Goal: Transaction & Acquisition: Purchase product/service

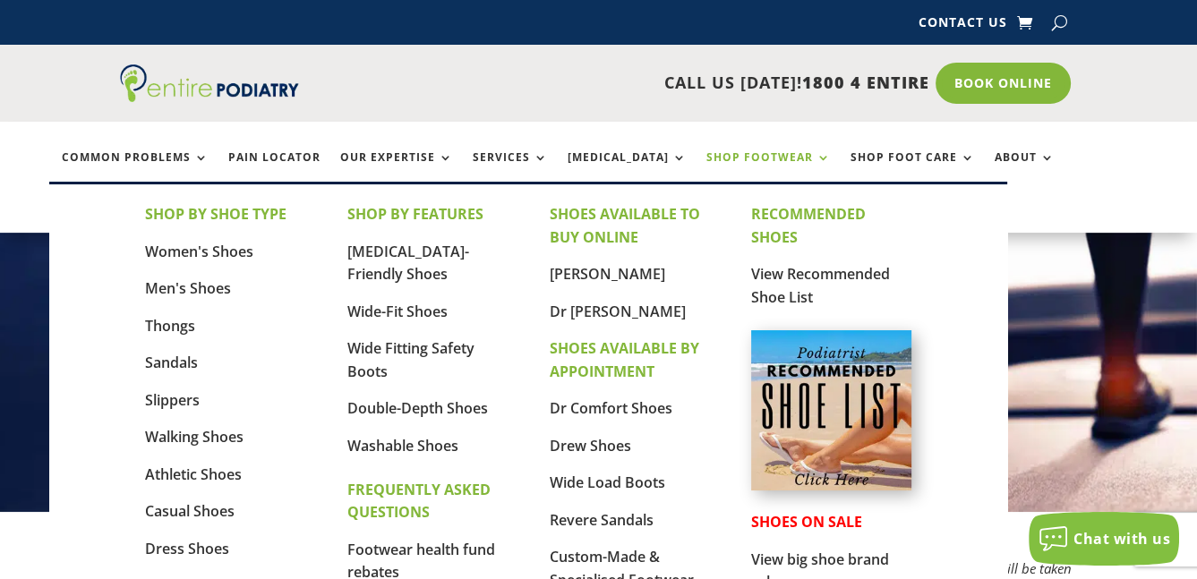
click at [707, 155] on link "Shop Footwear" at bounding box center [769, 170] width 124 height 39
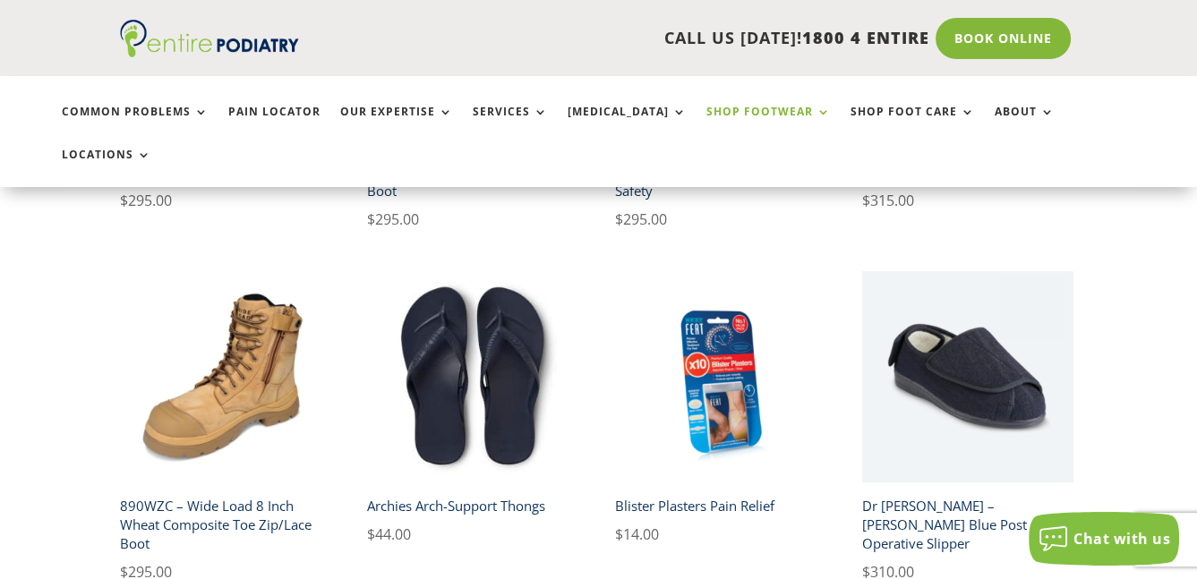
scroll to position [1288, 0]
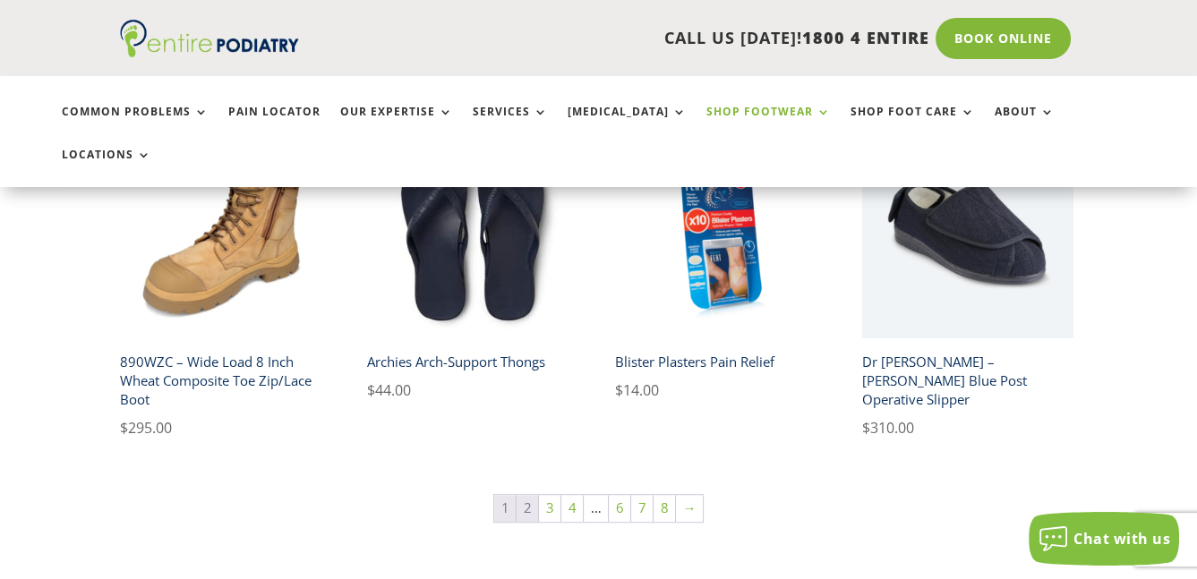
click at [532, 495] on link "2" at bounding box center [527, 508] width 21 height 27
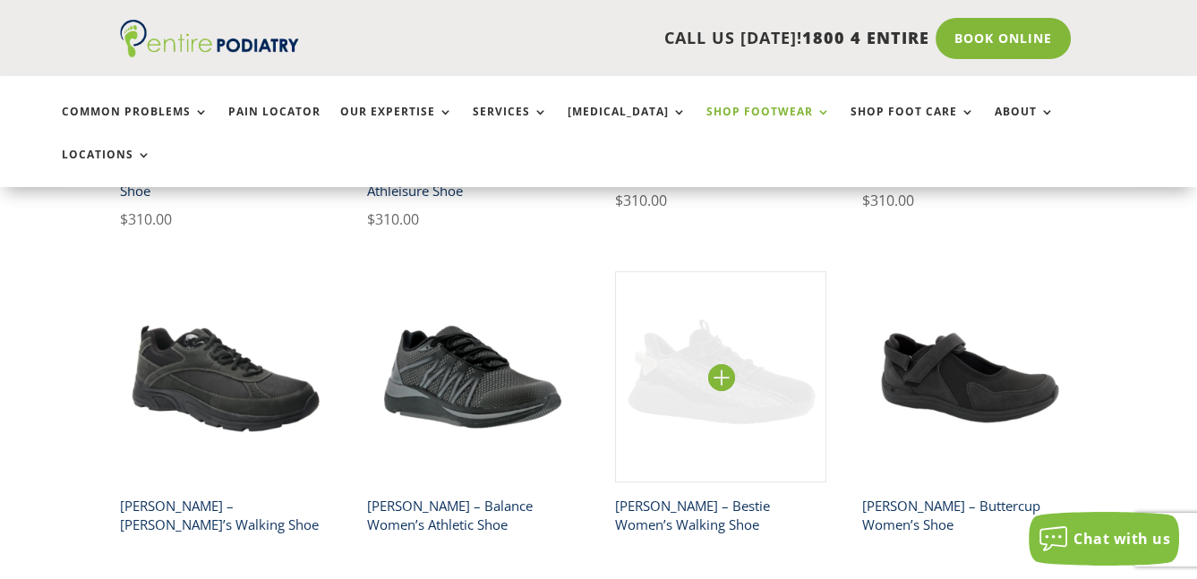
scroll to position [1287, 0]
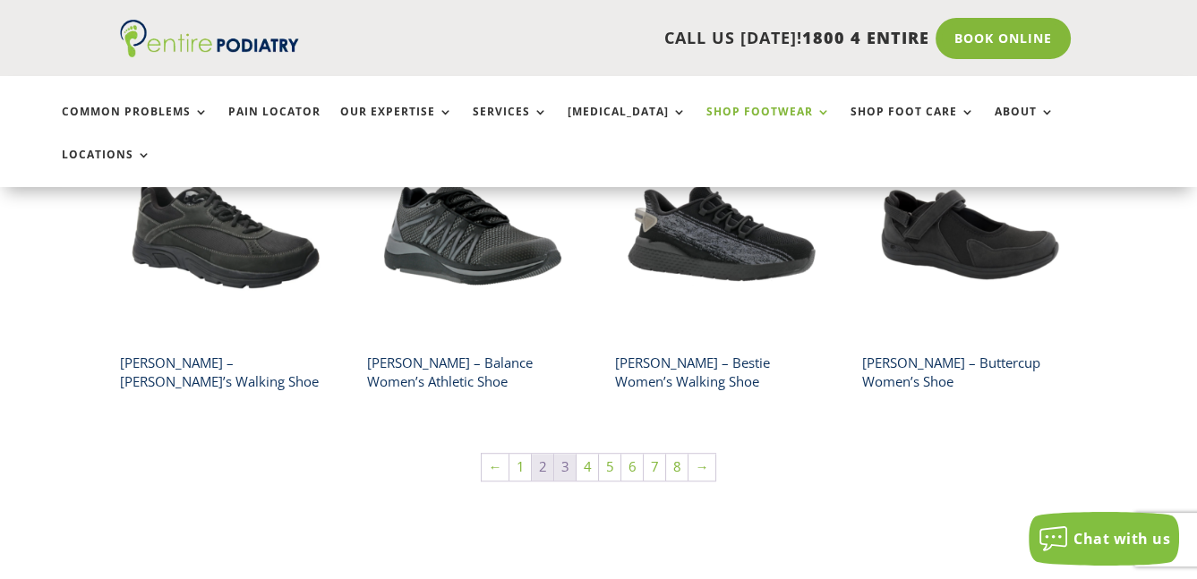
click at [560, 454] on link "3" at bounding box center [564, 467] width 21 height 27
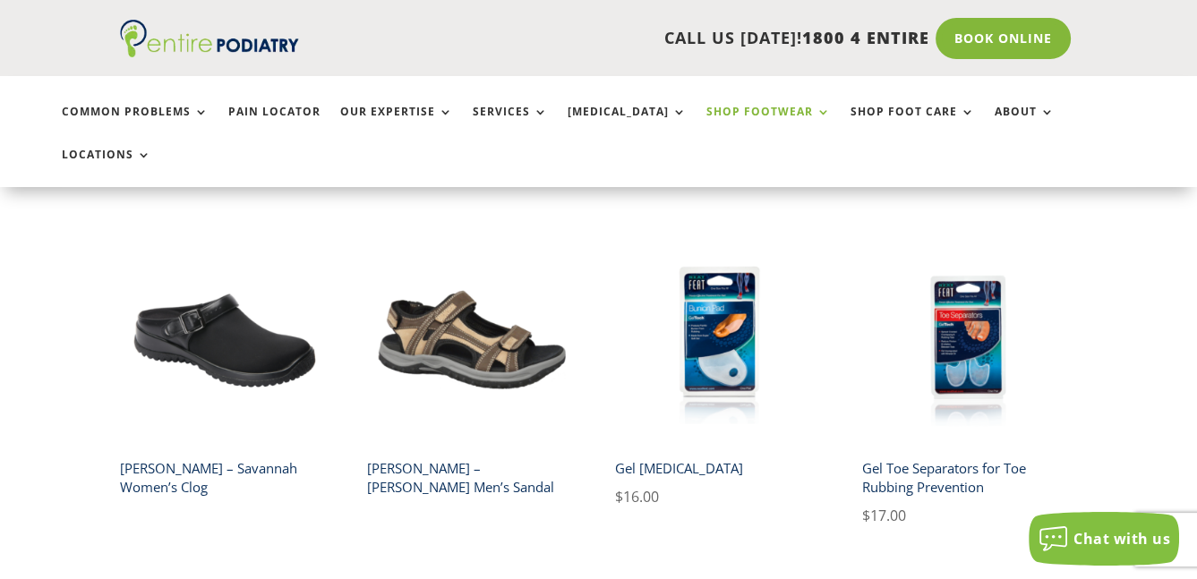
scroll to position [1144, 0]
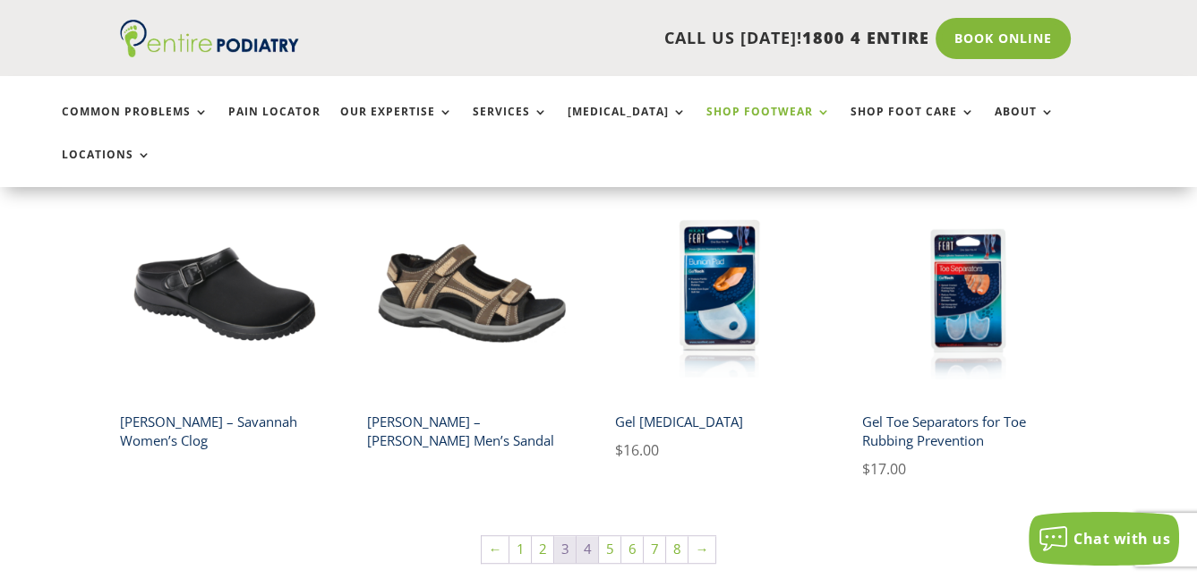
click at [594, 536] on link "4" at bounding box center [587, 549] width 21 height 27
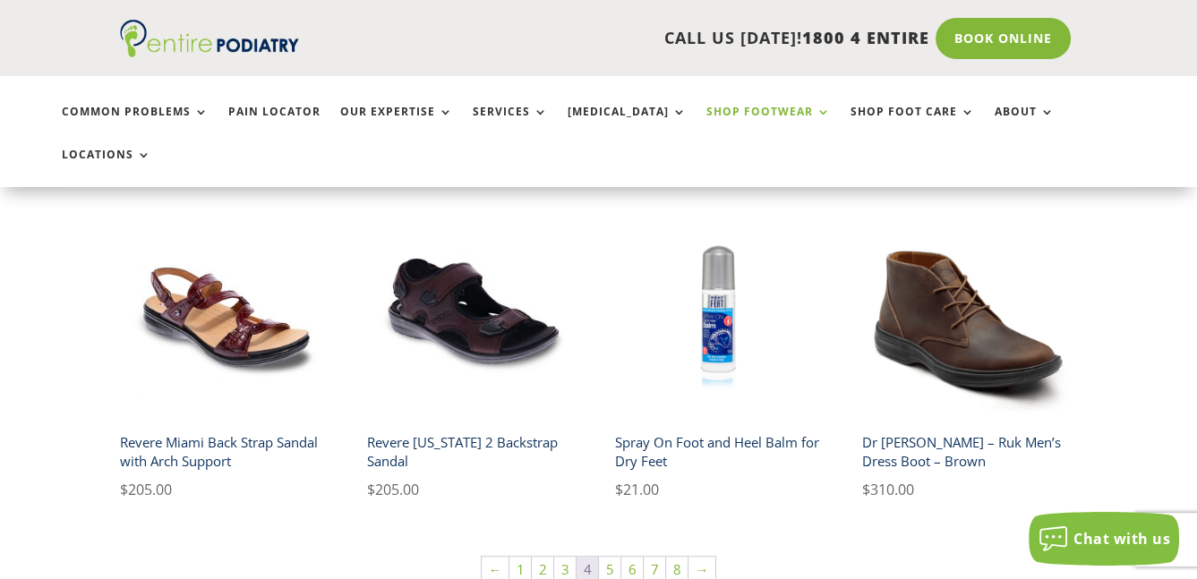
scroll to position [1362, 0]
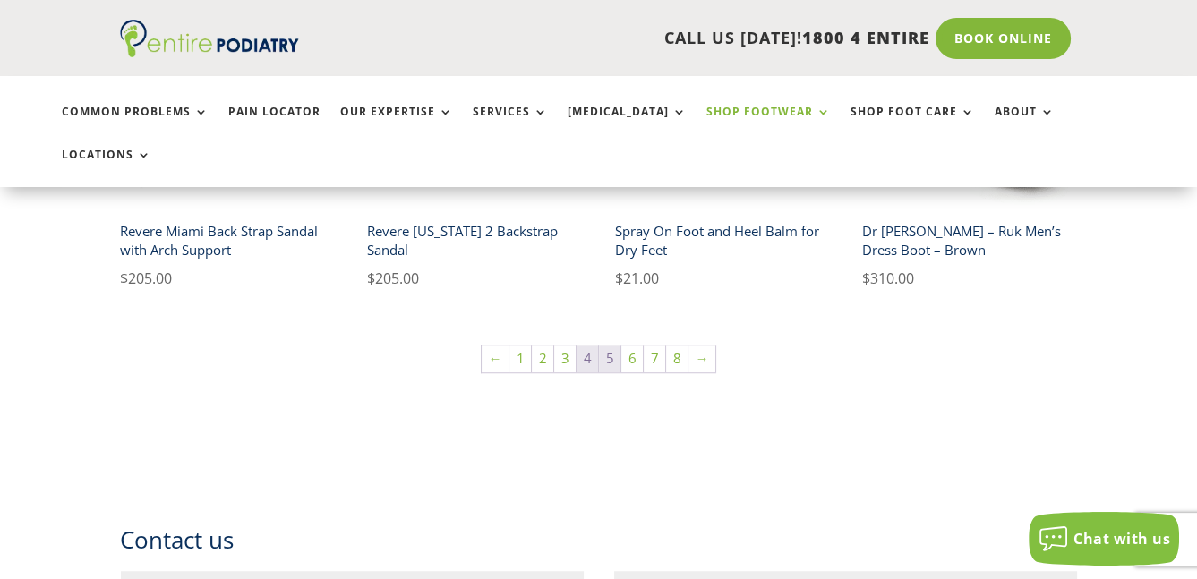
click at [611, 346] on link "5" at bounding box center [609, 359] width 21 height 27
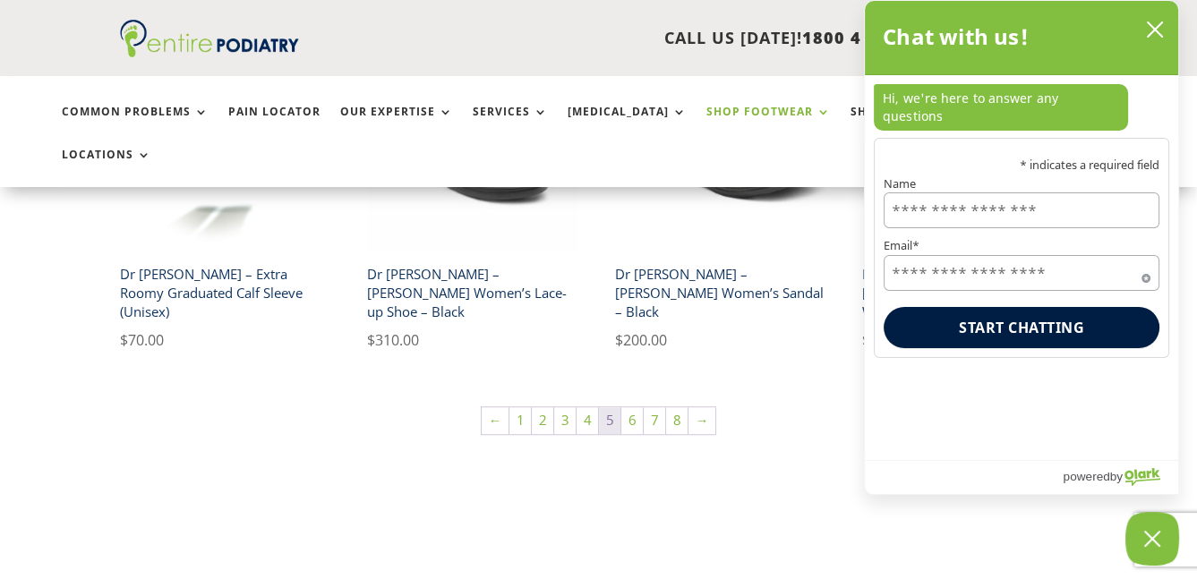
scroll to position [1358, 0]
click at [634, 407] on link "6" at bounding box center [632, 420] width 21 height 27
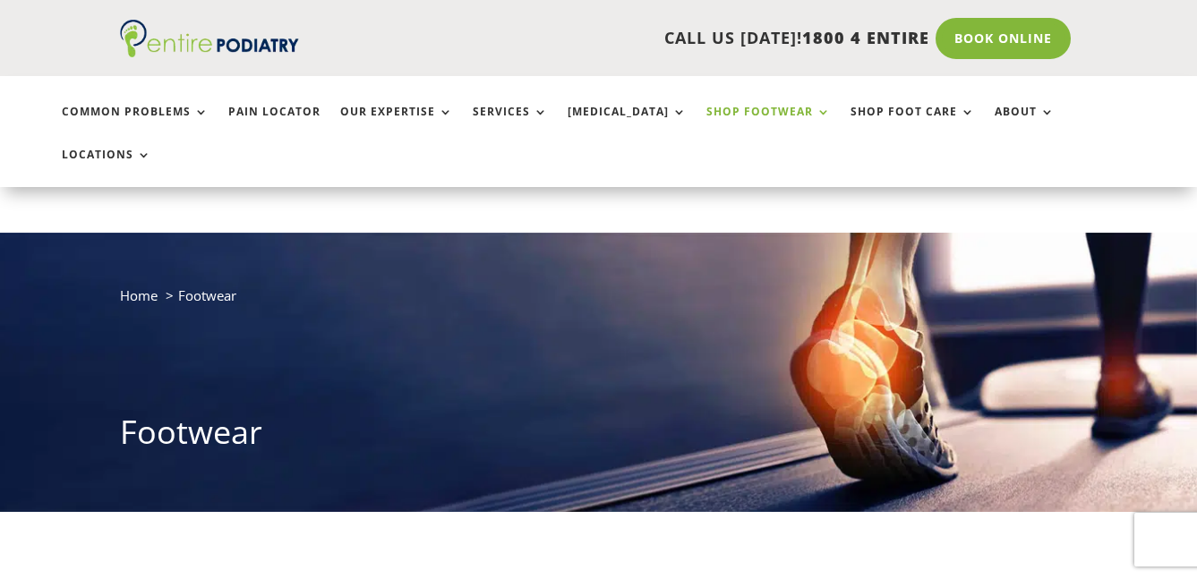
scroll to position [1288, 0]
